Goal: Information Seeking & Learning: Learn about a topic

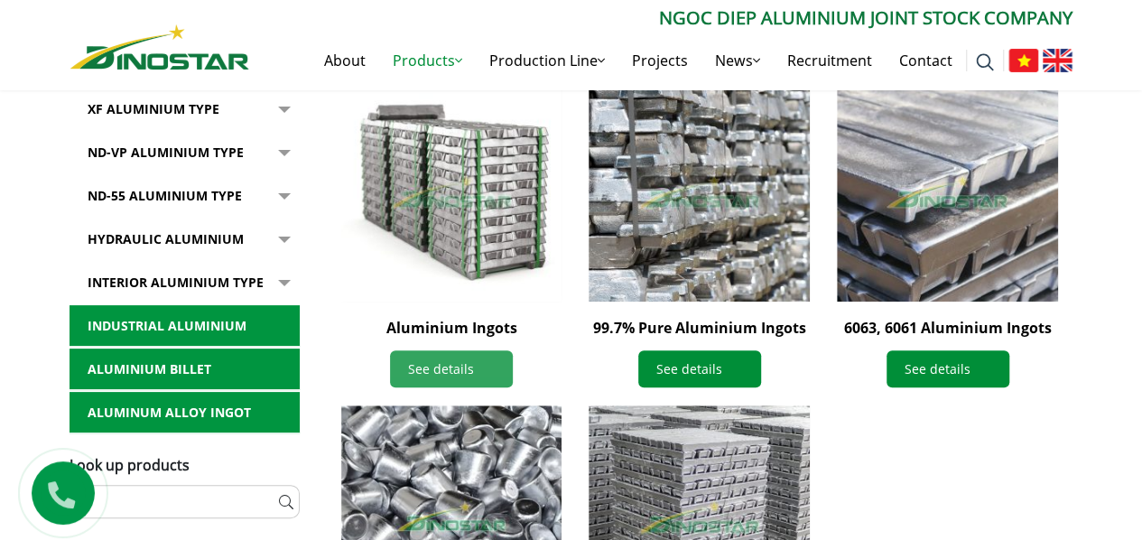
click at [472, 357] on link "See details" at bounding box center [451, 368] width 123 height 37
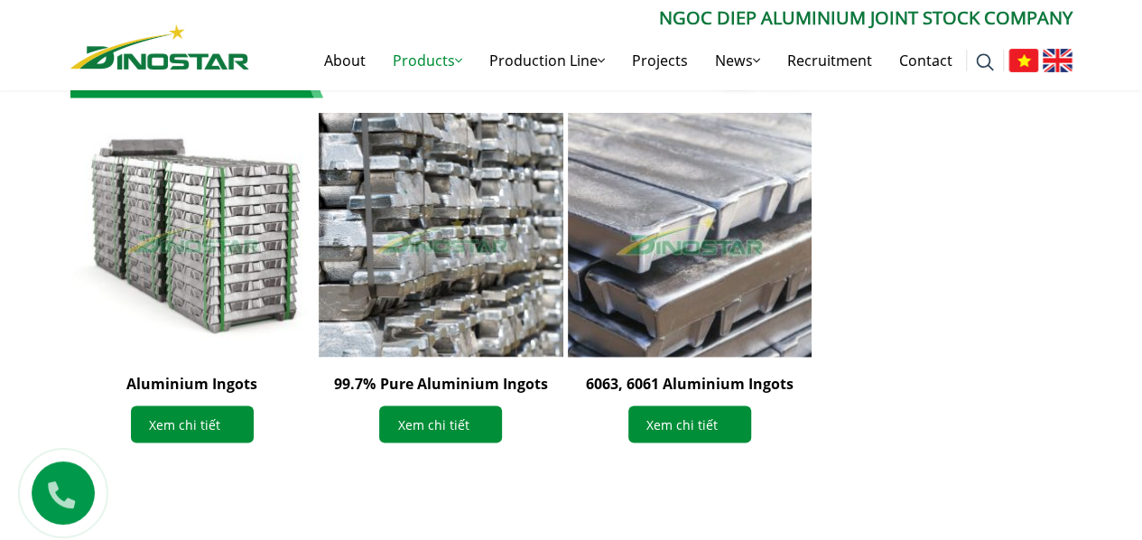
scroll to position [1715, 0]
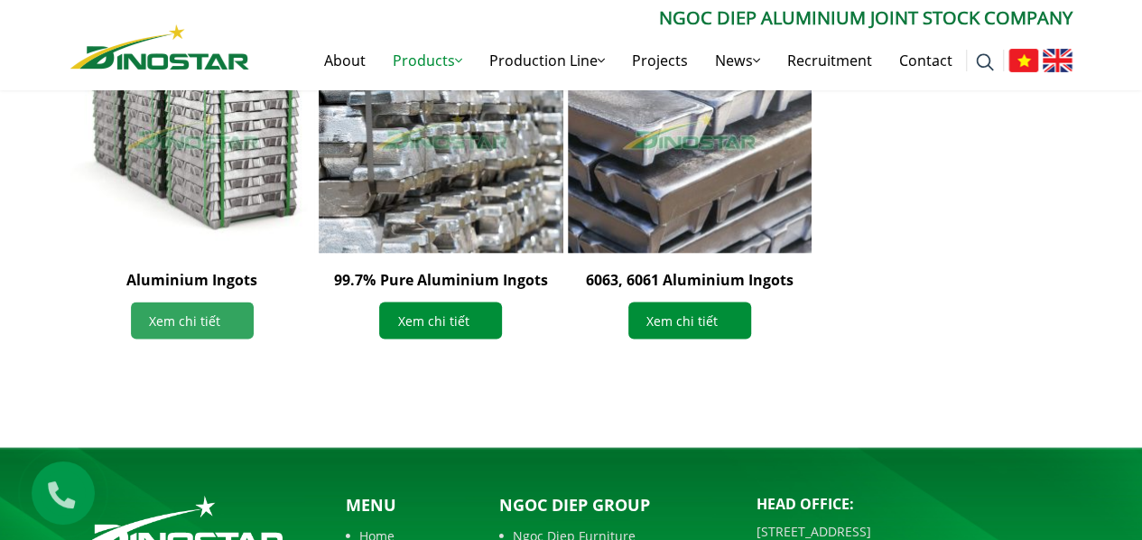
click at [170, 315] on link "Xem chi tiết" at bounding box center [192, 320] width 123 height 37
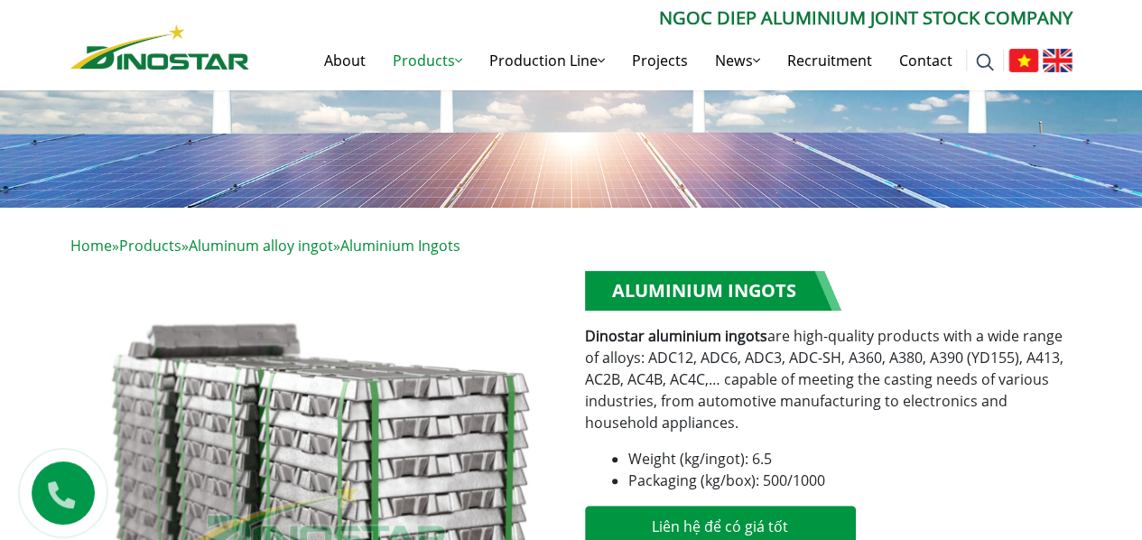
scroll to position [361, 0]
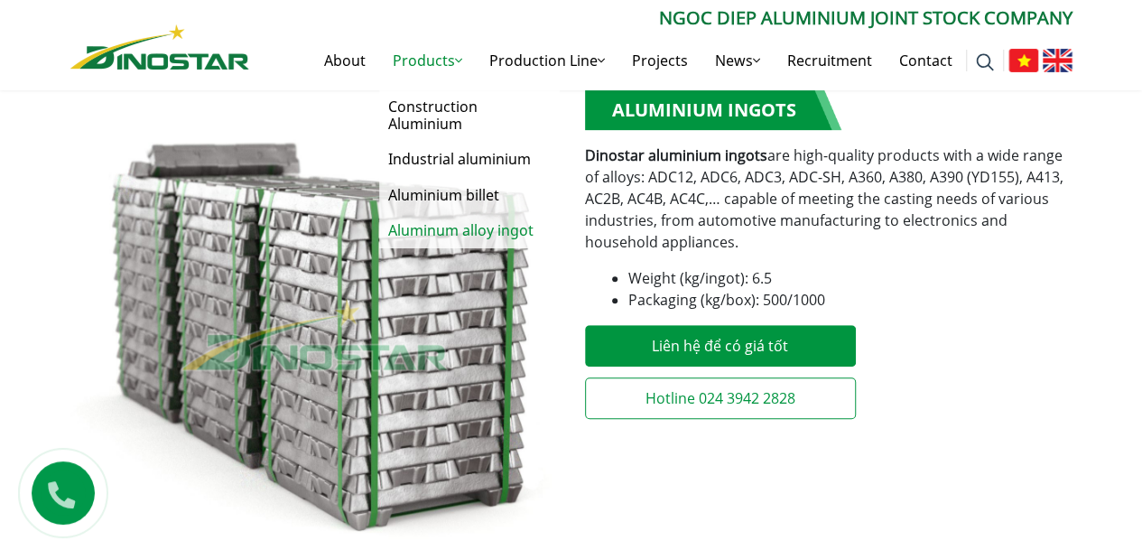
click at [451, 228] on link "Aluminum alloy ingot" at bounding box center [469, 230] width 181 height 35
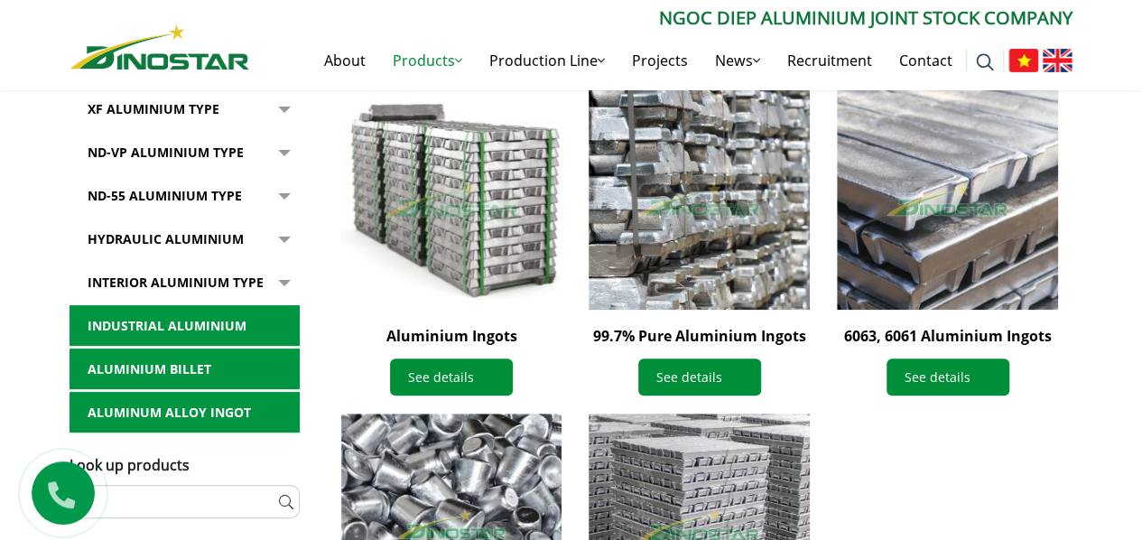
scroll to position [632, 0]
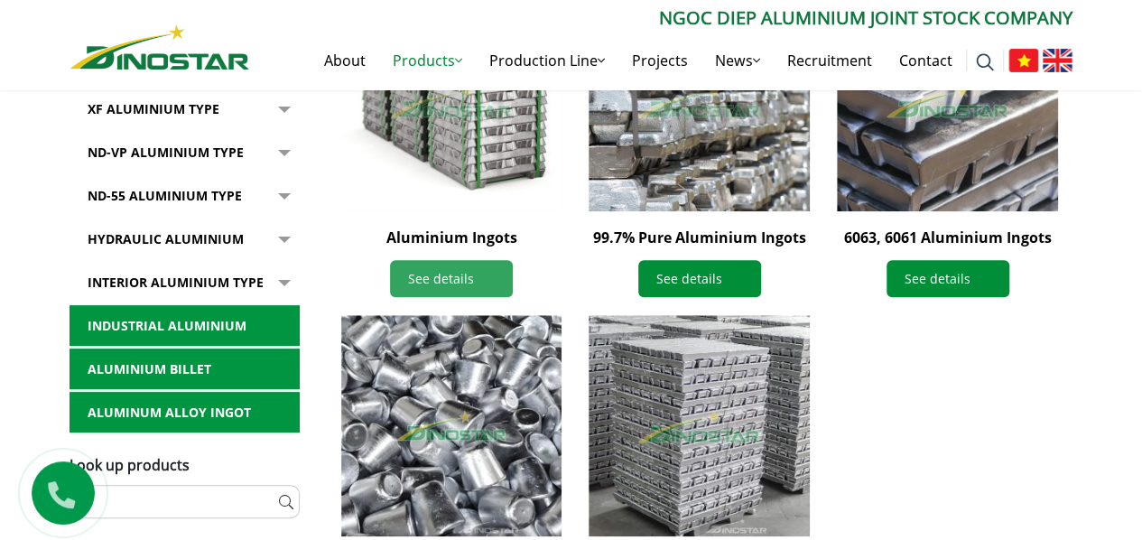
click at [453, 264] on link "See details" at bounding box center [451, 278] width 123 height 37
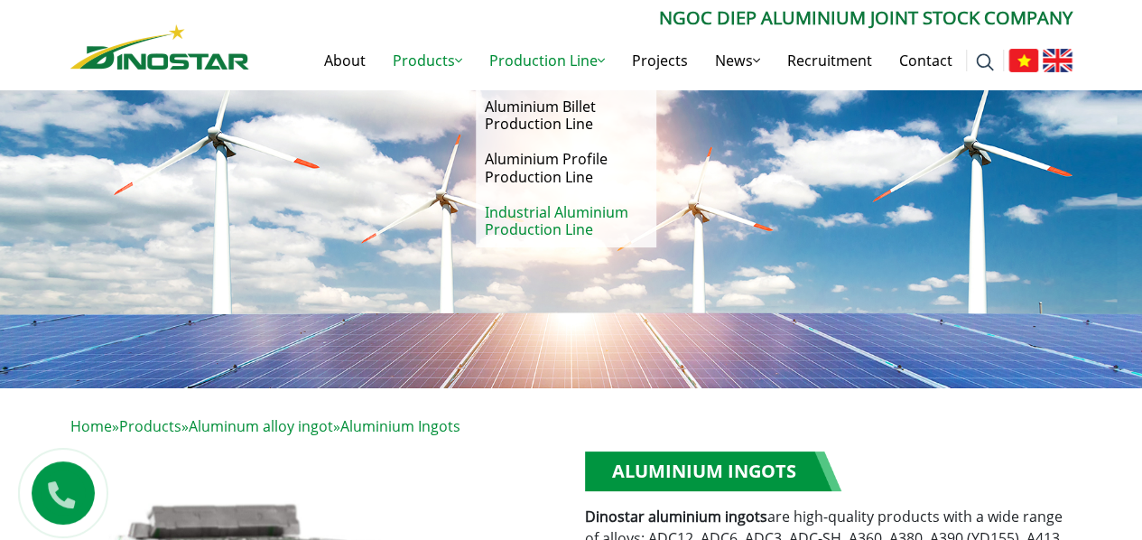
click at [552, 230] on link "Industrial Aluminium Production Line" at bounding box center [566, 221] width 181 height 52
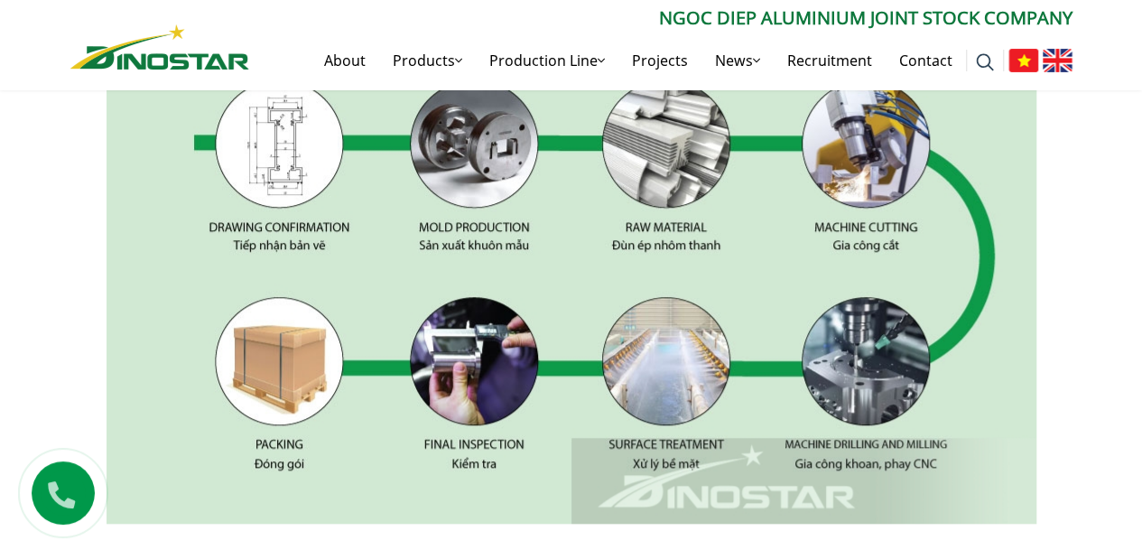
scroll to position [722, 0]
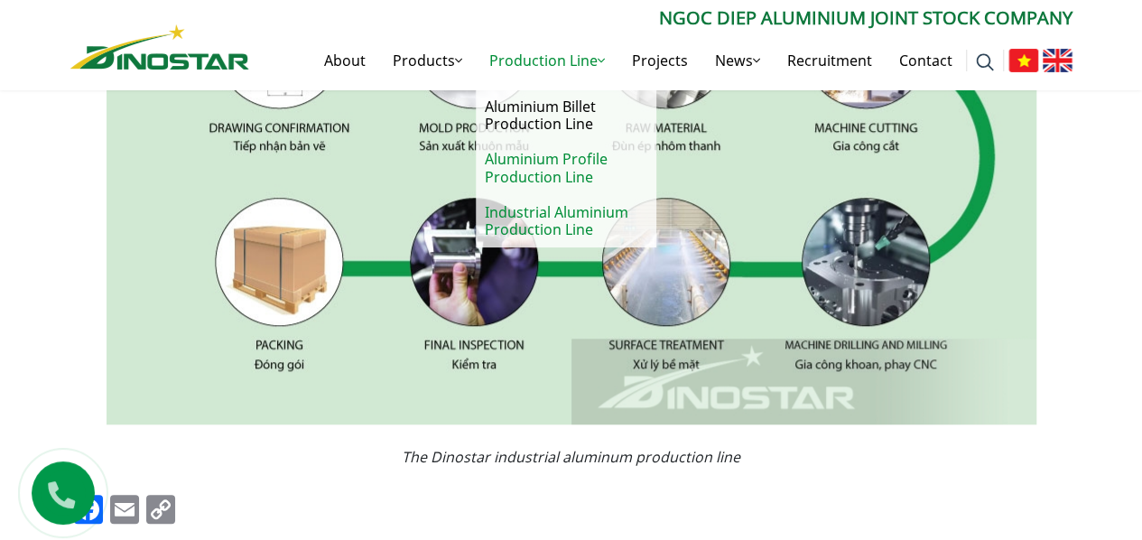
click at [585, 174] on link "Aluminium Profile Production Line" at bounding box center [566, 168] width 181 height 52
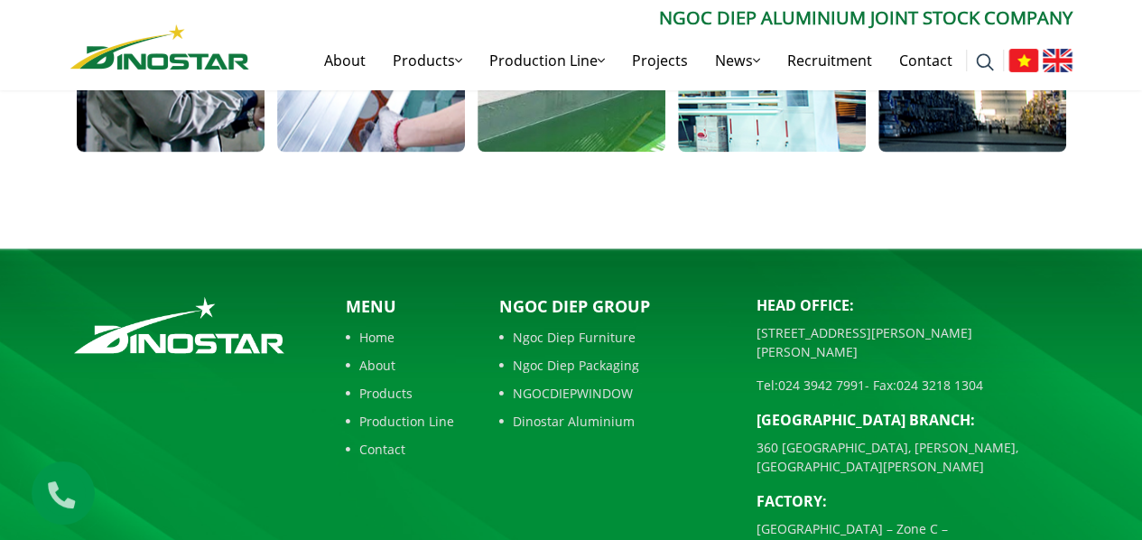
scroll to position [1563, 0]
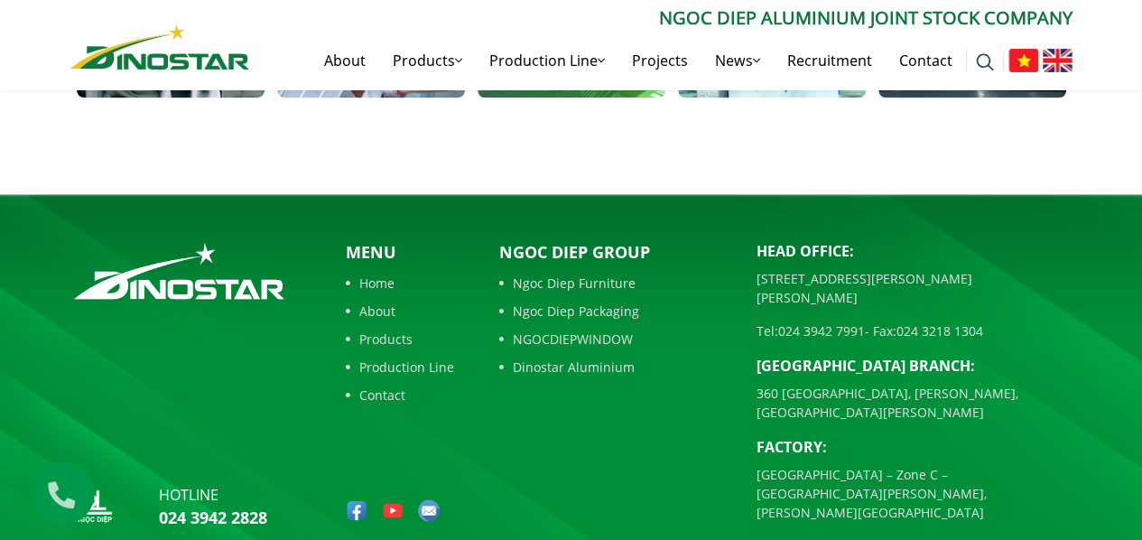
click at [581, 357] on link "Dinostar Aluminium" at bounding box center [614, 366] width 230 height 19
